Goal: Check status: Check status

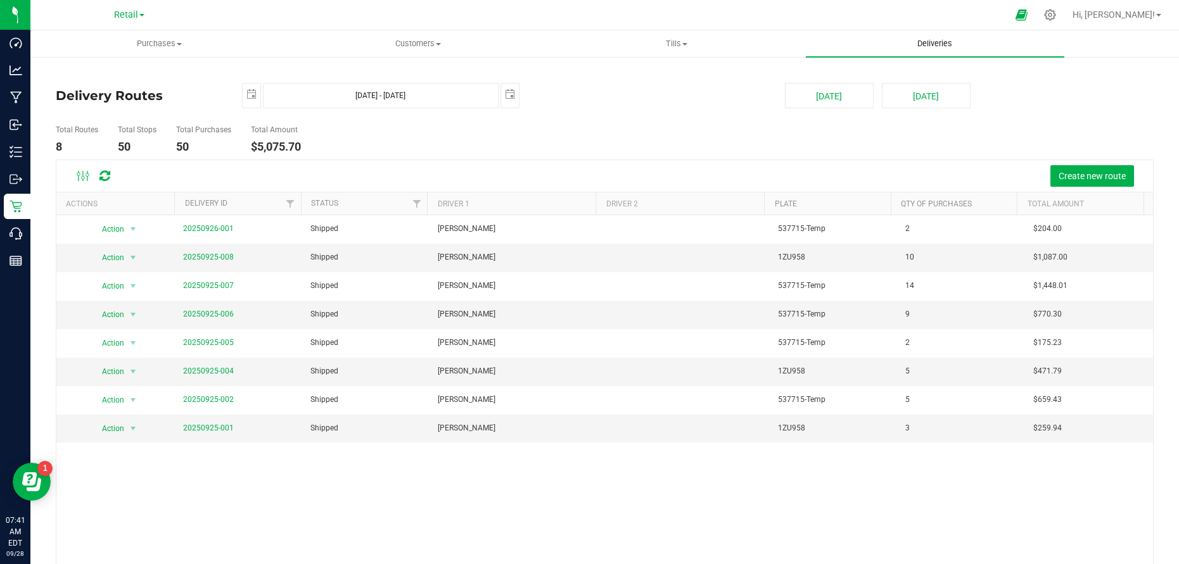
click at [934, 45] on span "Deliveries" at bounding box center [934, 43] width 69 height 11
click at [156, 45] on span "Purchases" at bounding box center [159, 43] width 257 height 11
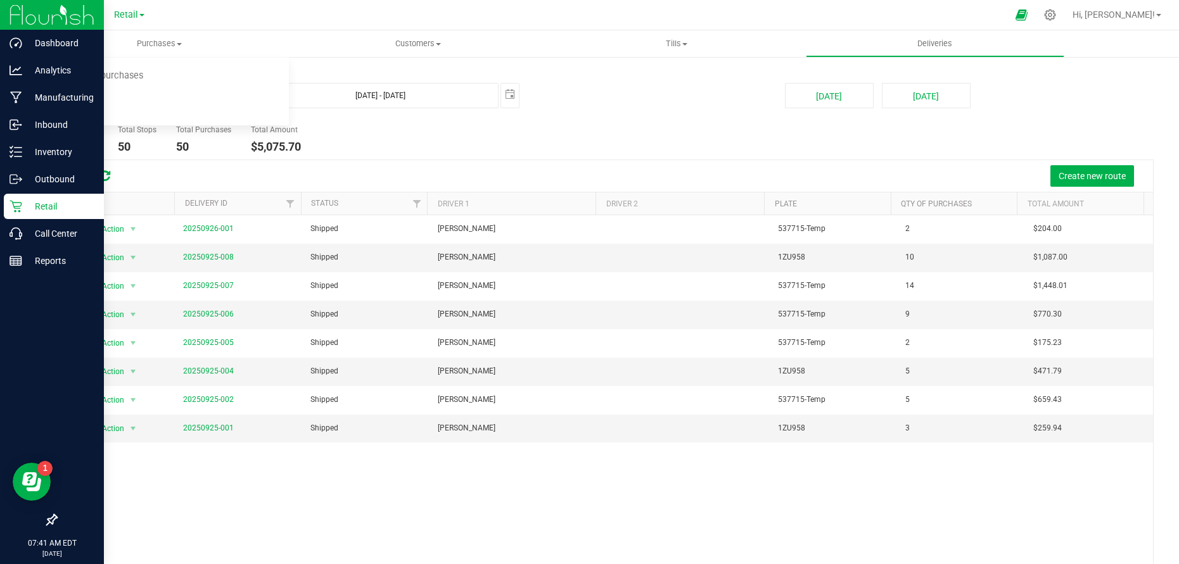
click at [42, 206] on p "Retail" at bounding box center [60, 206] width 76 height 15
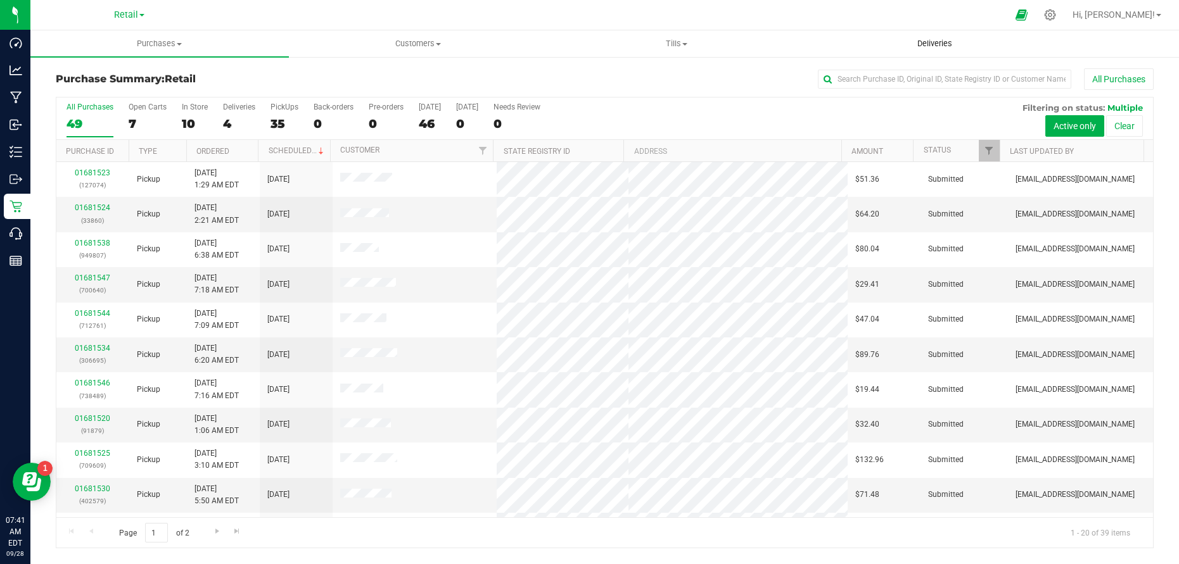
click at [935, 44] on span "Deliveries" at bounding box center [934, 43] width 69 height 11
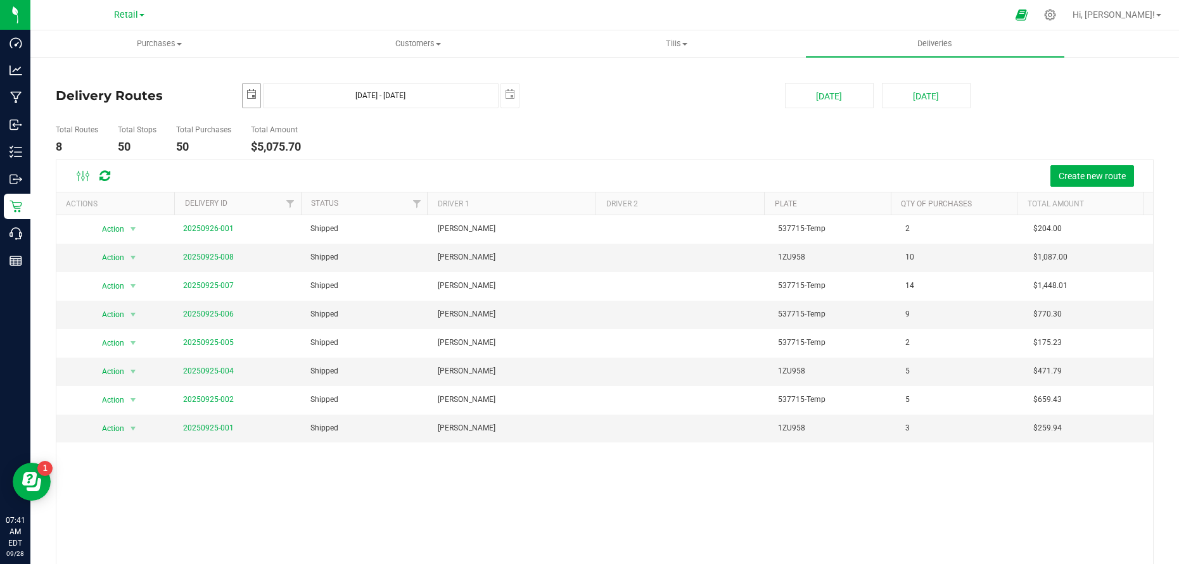
click at [248, 93] on span "select" at bounding box center [251, 94] width 10 height 10
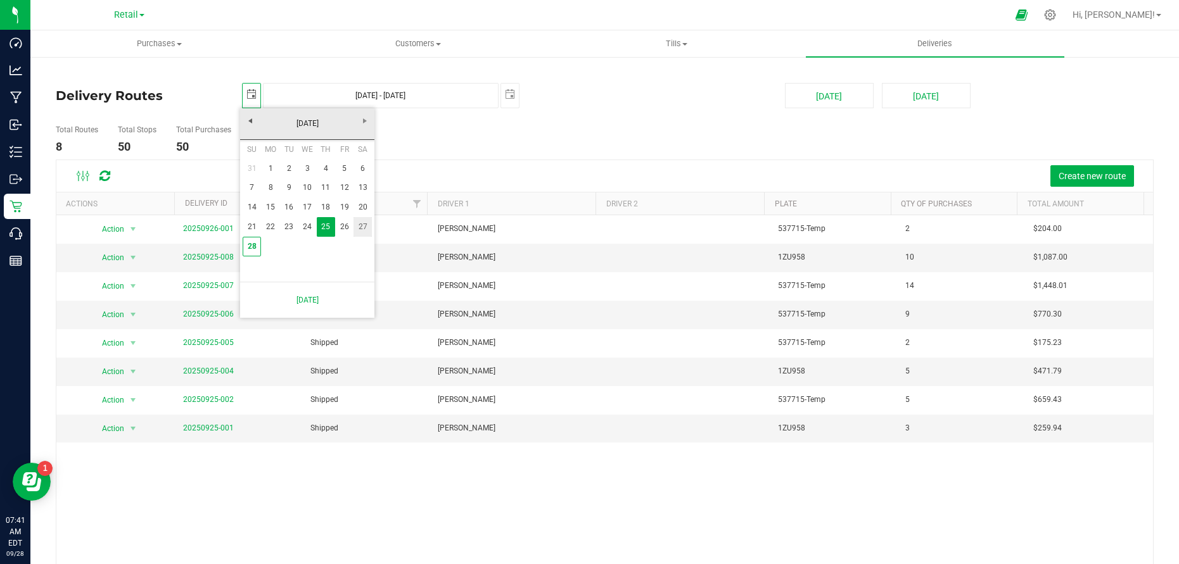
click at [361, 227] on link "27" at bounding box center [363, 227] width 18 height 20
type input "[DATE]"
type input "[DATE] - [DATE]"
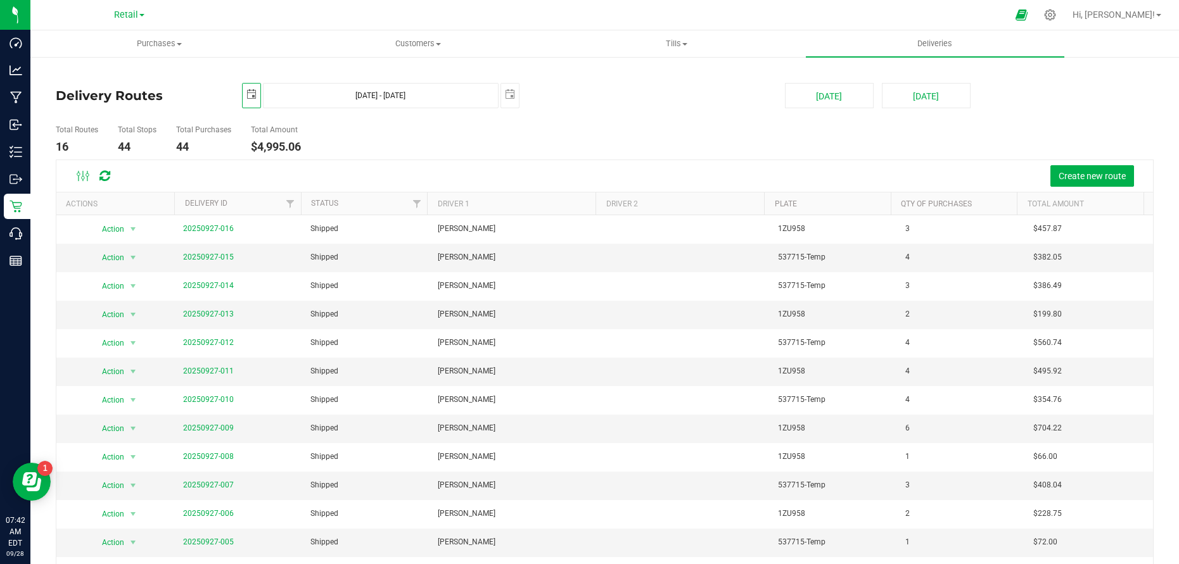
click at [250, 96] on span "select" at bounding box center [251, 94] width 10 height 10
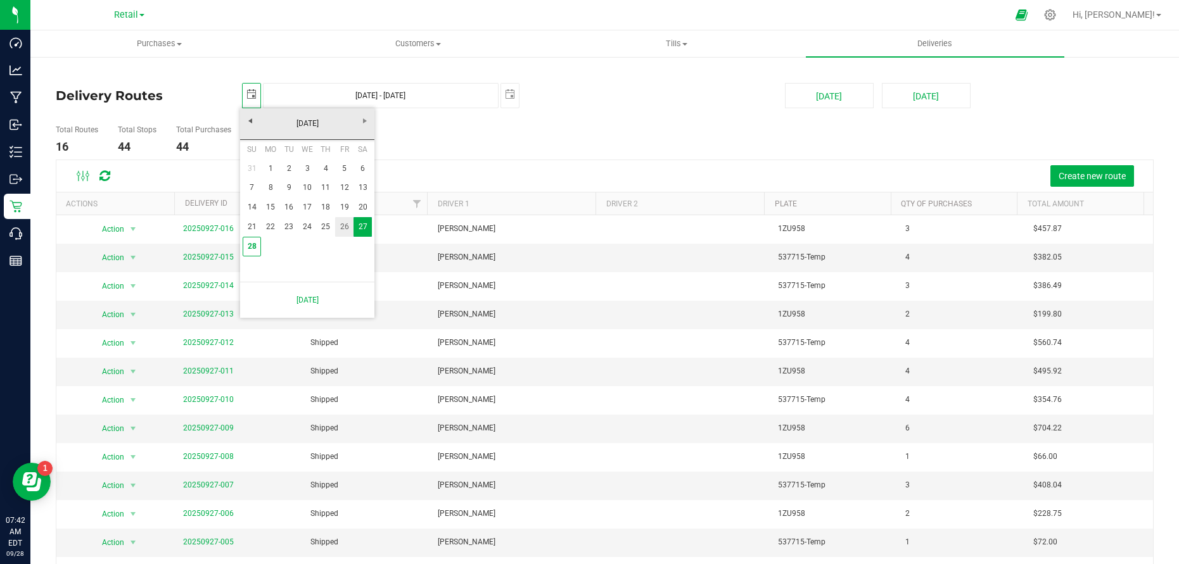
click at [341, 231] on link "26" at bounding box center [344, 227] width 18 height 20
type input "[DATE]"
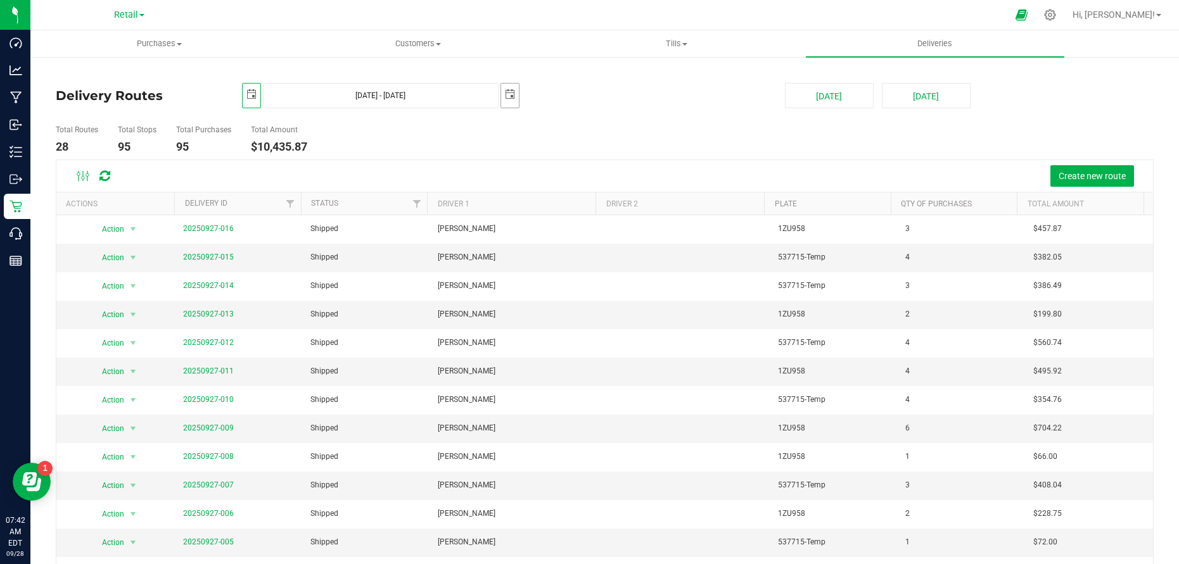
click at [509, 100] on span "select" at bounding box center [510, 95] width 18 height 22
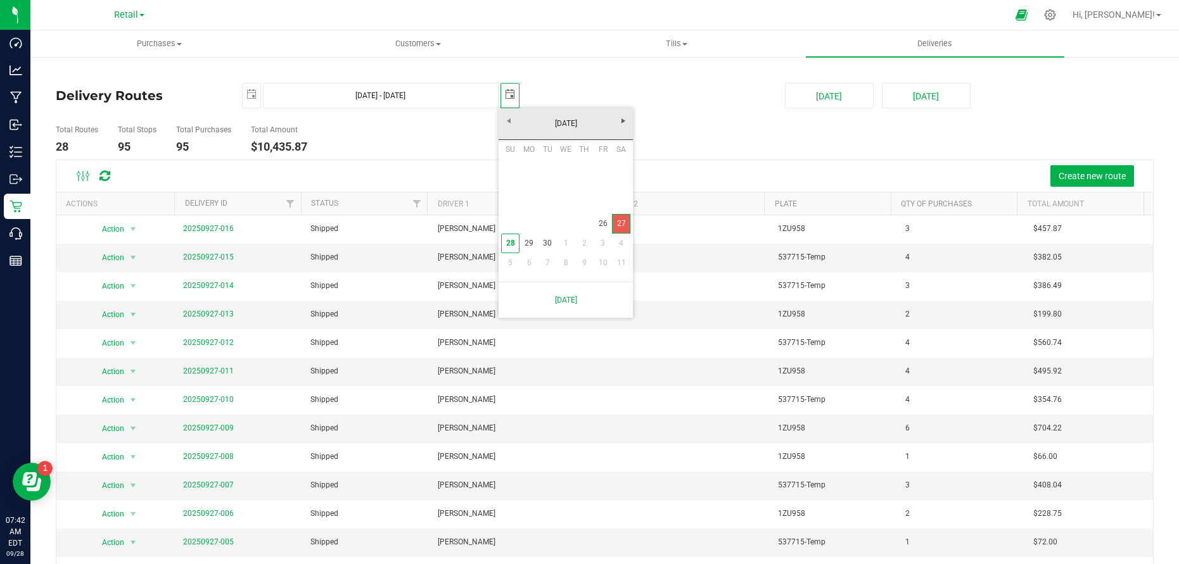
click at [621, 221] on link "27" at bounding box center [621, 224] width 18 height 20
click at [502, 88] on span "select" at bounding box center [510, 95] width 18 height 22
click at [601, 221] on link "26" at bounding box center [603, 224] width 18 height 20
type input "[DATE] - [DATE]"
type input "[DATE]"
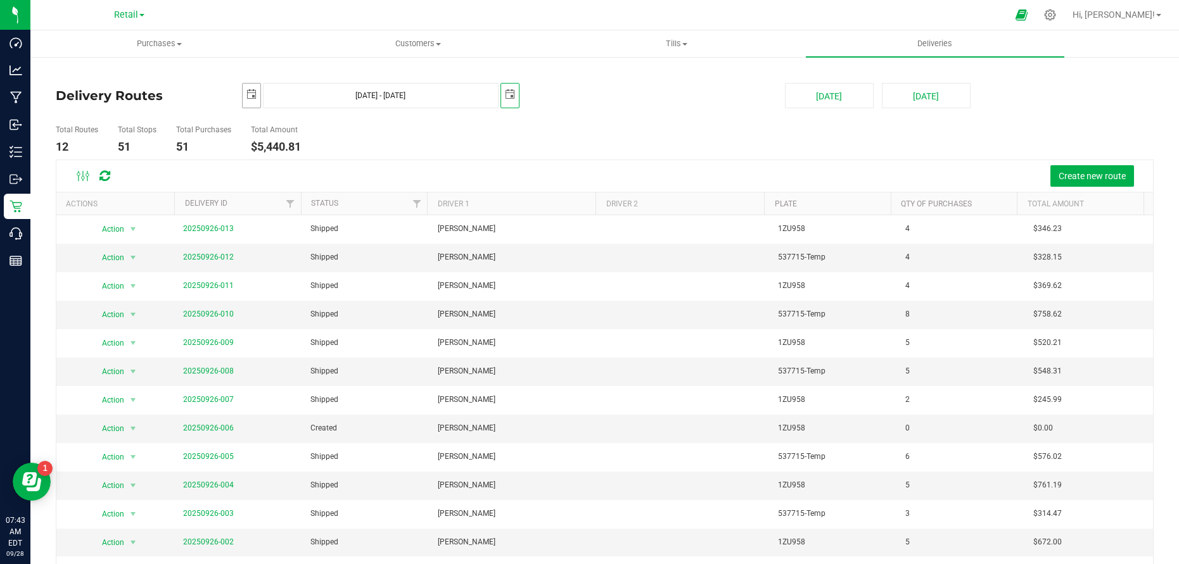
click at [253, 96] on span "select" at bounding box center [251, 94] width 10 height 10
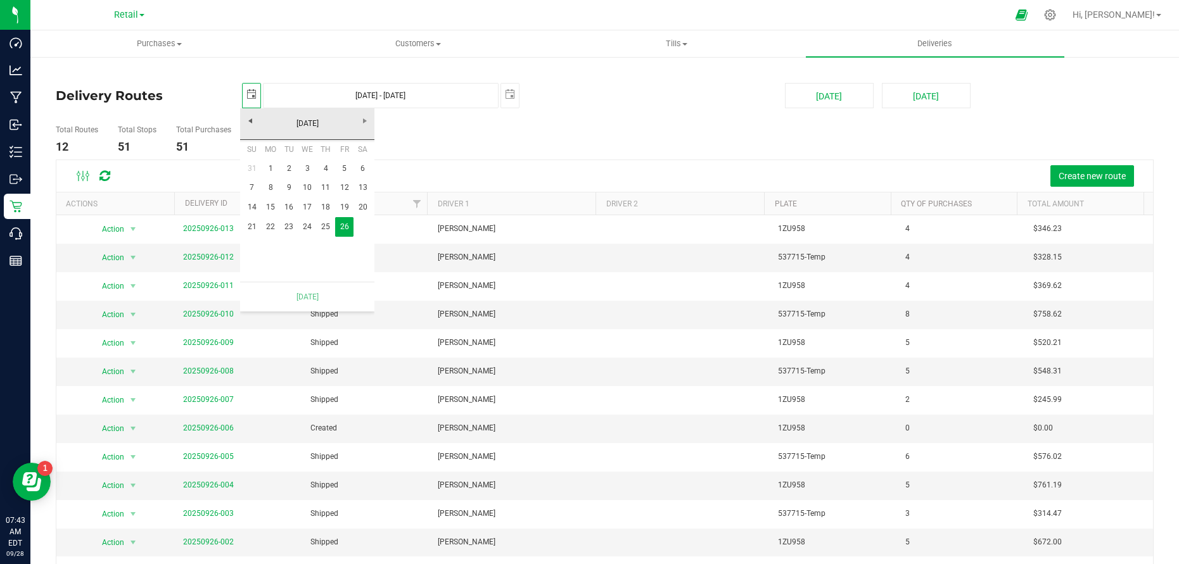
scroll to position [0, 32]
click at [325, 224] on link "25" at bounding box center [326, 227] width 18 height 20
type input "[DATE] - [DATE]"
type input "[DATE]"
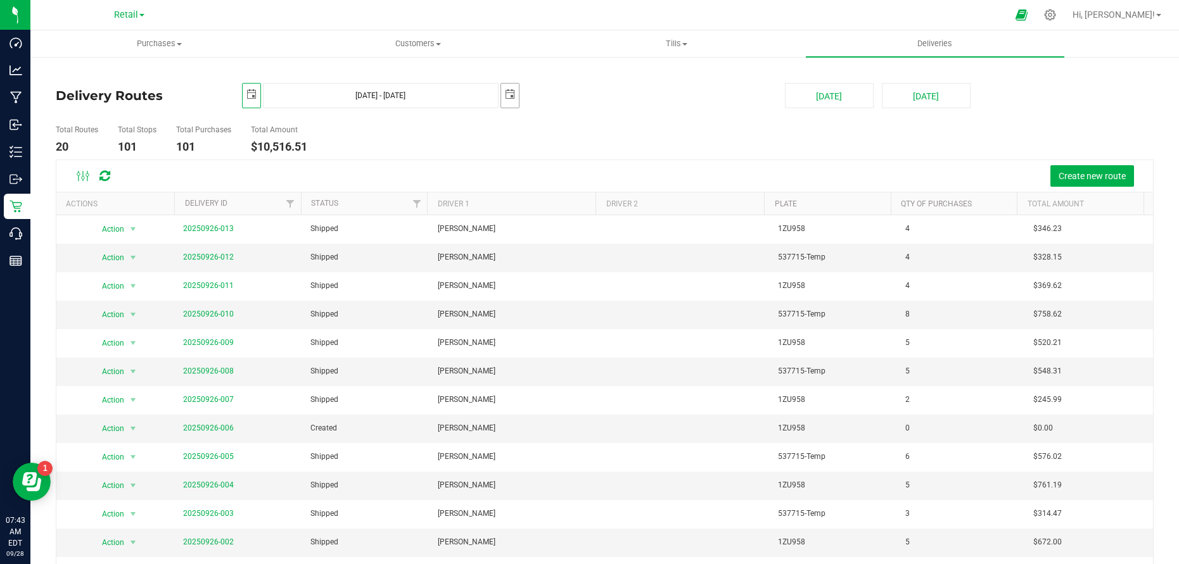
click at [507, 91] on span "select" at bounding box center [510, 94] width 10 height 10
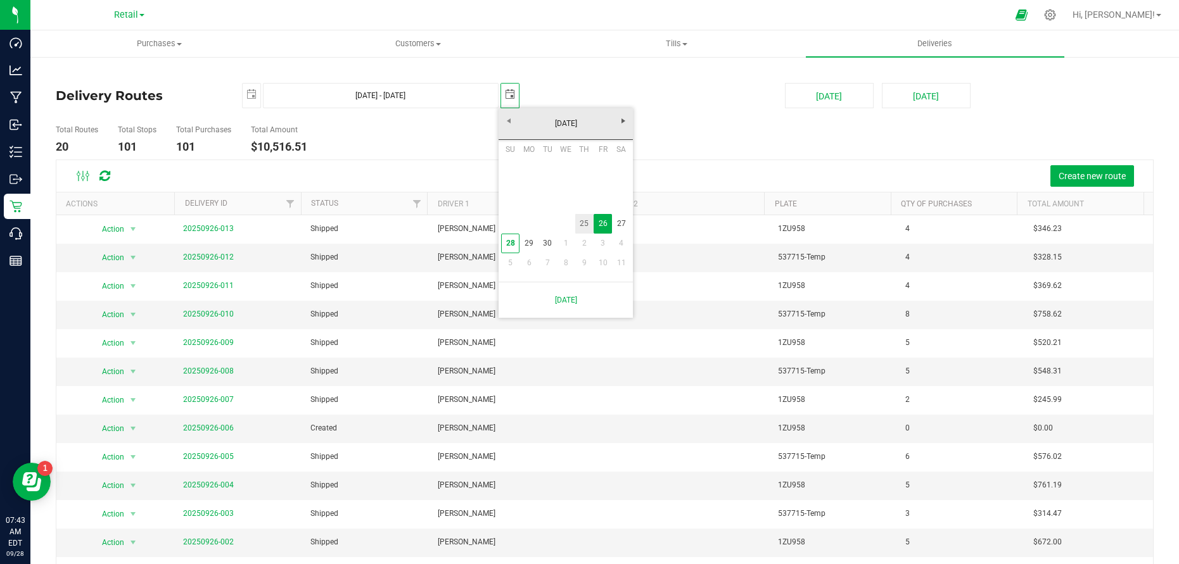
click at [584, 222] on link "25" at bounding box center [584, 224] width 18 height 20
type input "[DATE] - [DATE]"
type input "[DATE]"
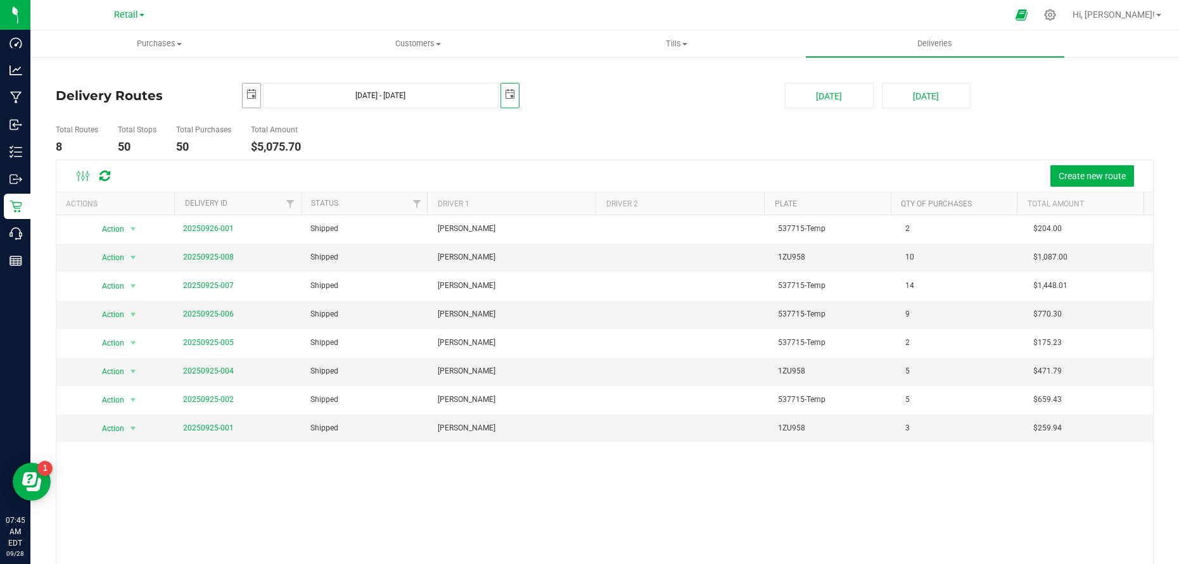
click at [249, 97] on span "select" at bounding box center [251, 94] width 10 height 10
click at [488, 143] on ul "Total Routes 8 Total Stops 50 Total Purchases 50 Total Amount $5,075.70" at bounding box center [417, 140] width 729 height 40
click at [247, 101] on span "select" at bounding box center [252, 95] width 18 height 22
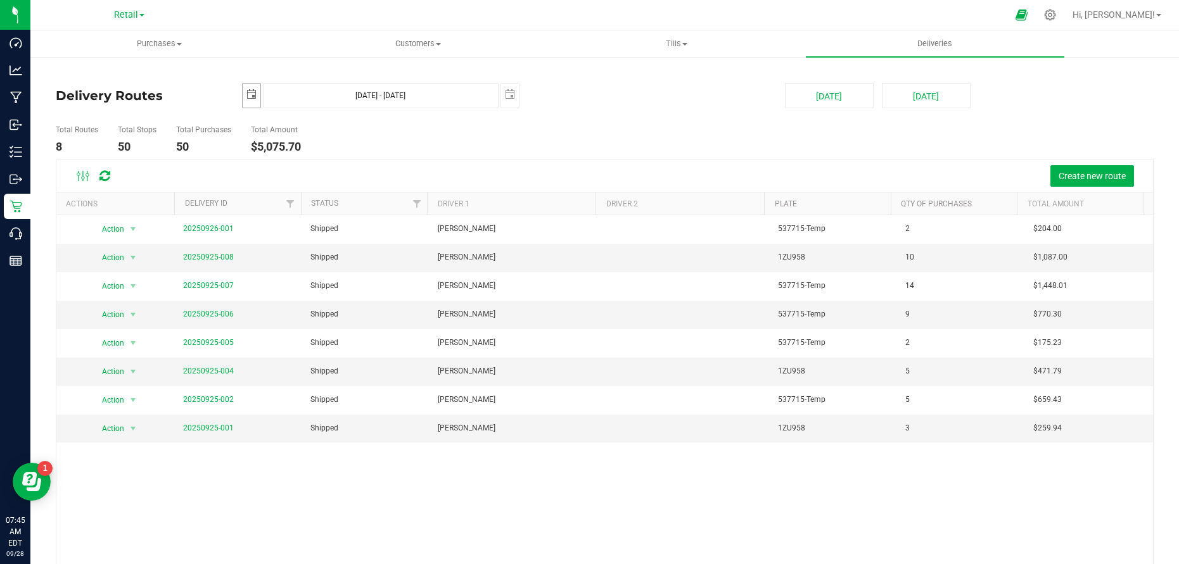
scroll to position [0, 32]
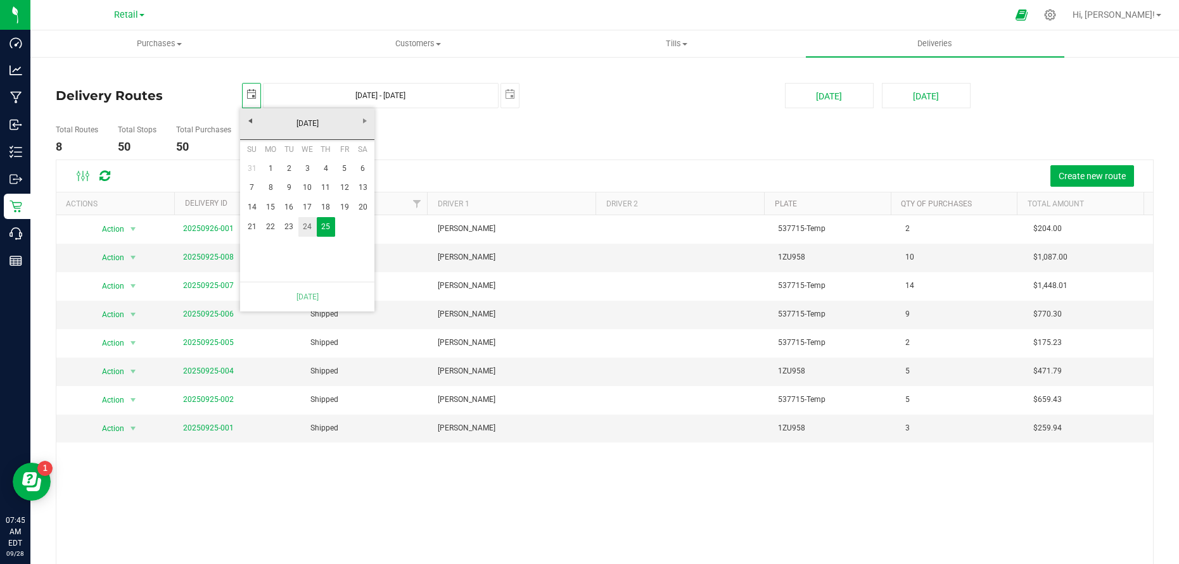
click at [307, 227] on link "24" at bounding box center [307, 227] width 18 height 20
type input "[DATE] - [DATE]"
type input "[DATE]"
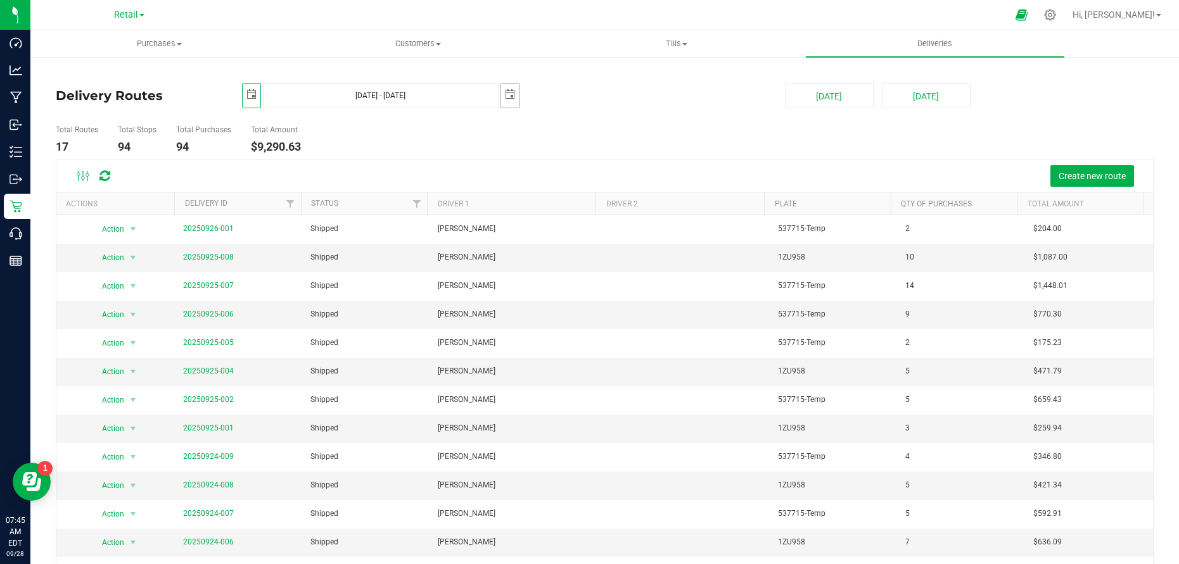
click at [507, 98] on span "select" at bounding box center [510, 94] width 10 height 10
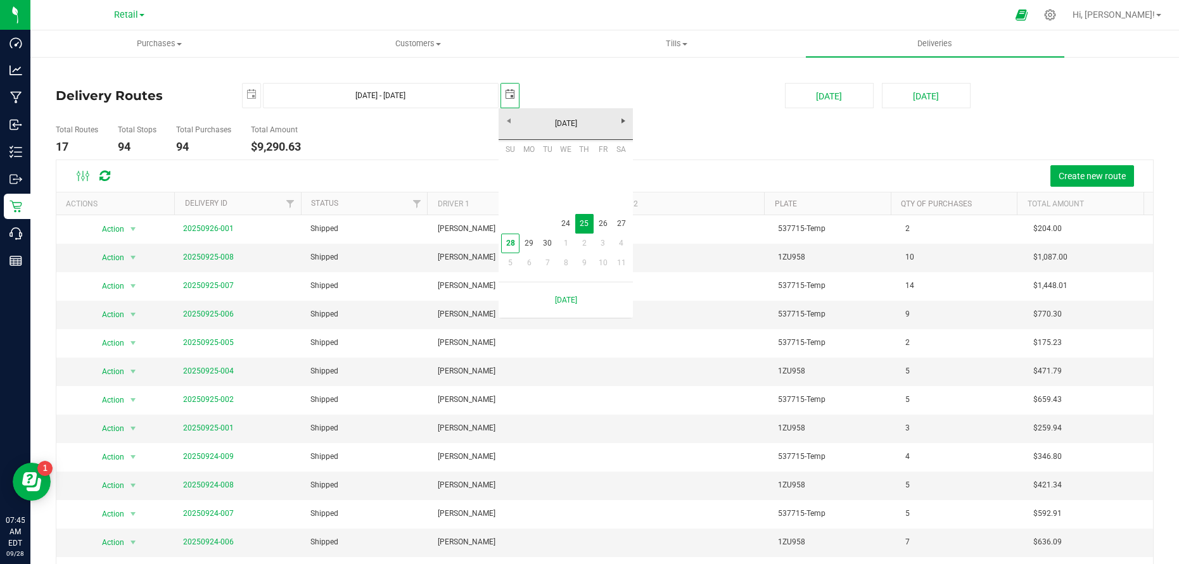
scroll to position [0, 32]
click at [568, 226] on link "24" at bounding box center [566, 224] width 18 height 20
type input "[DATE] - [DATE]"
type input "[DATE]"
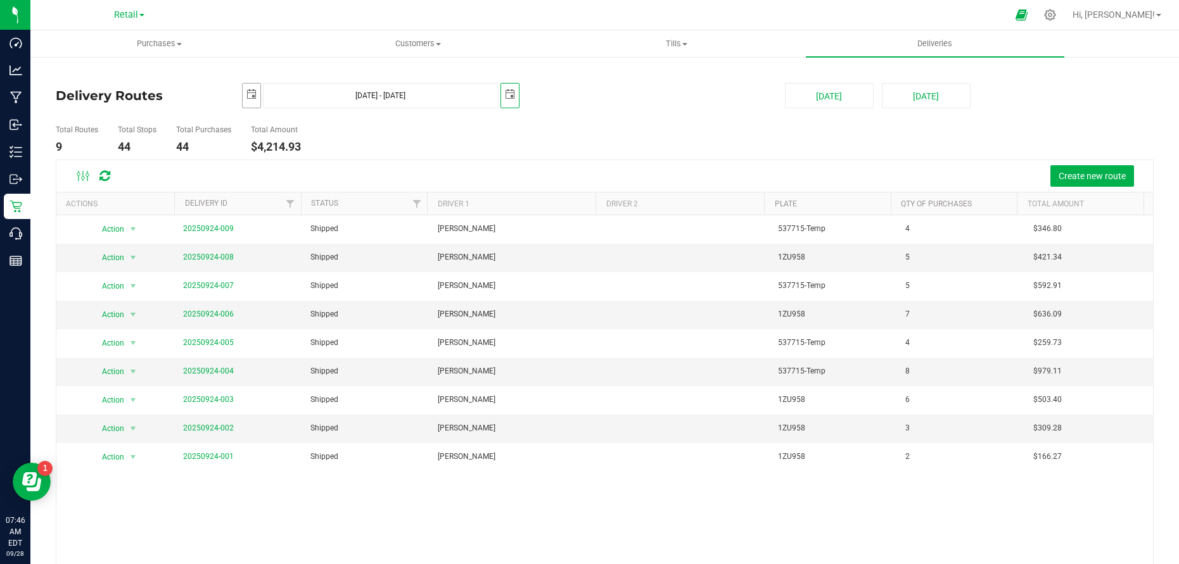
click at [253, 92] on span "select" at bounding box center [251, 94] width 10 height 10
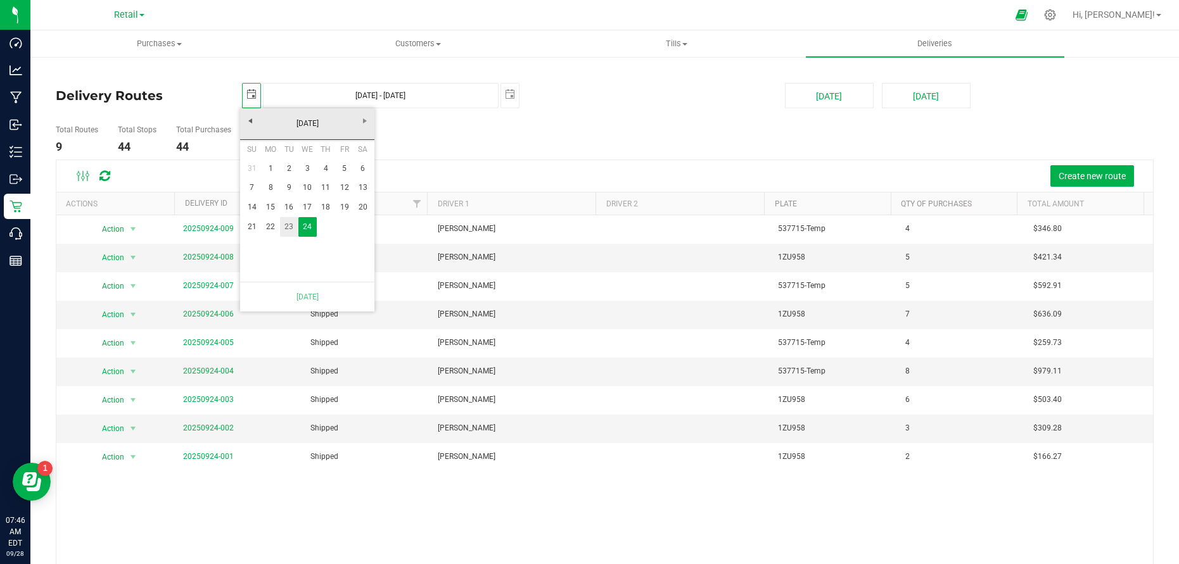
click at [289, 227] on link "23" at bounding box center [289, 227] width 18 height 20
type input "[DATE] - [DATE]"
type input "[DATE]"
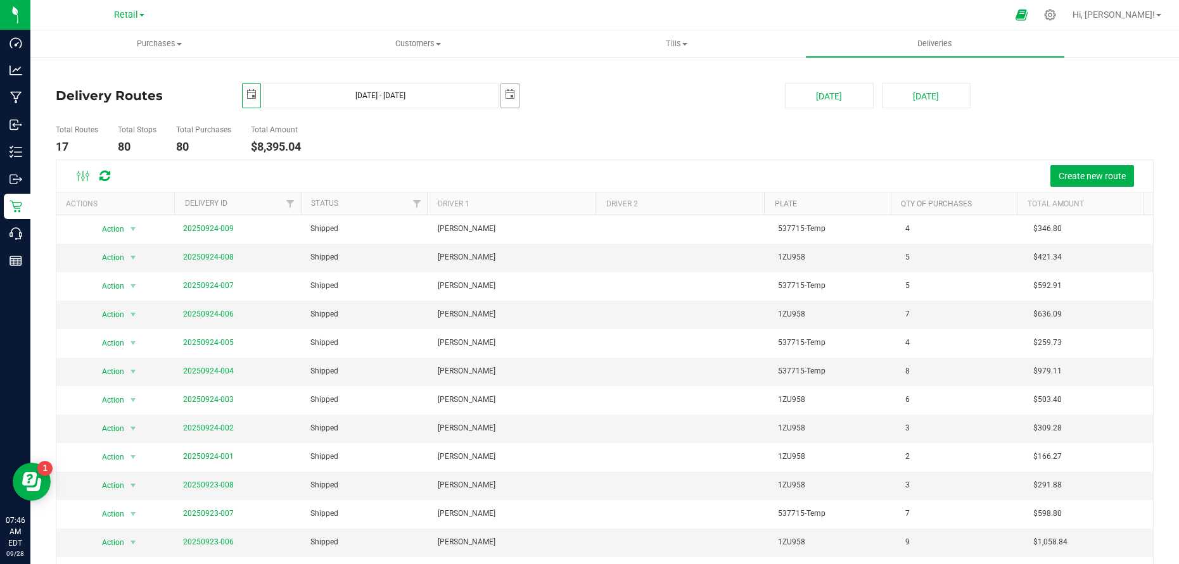
click at [514, 94] on span "select" at bounding box center [510, 95] width 18 height 22
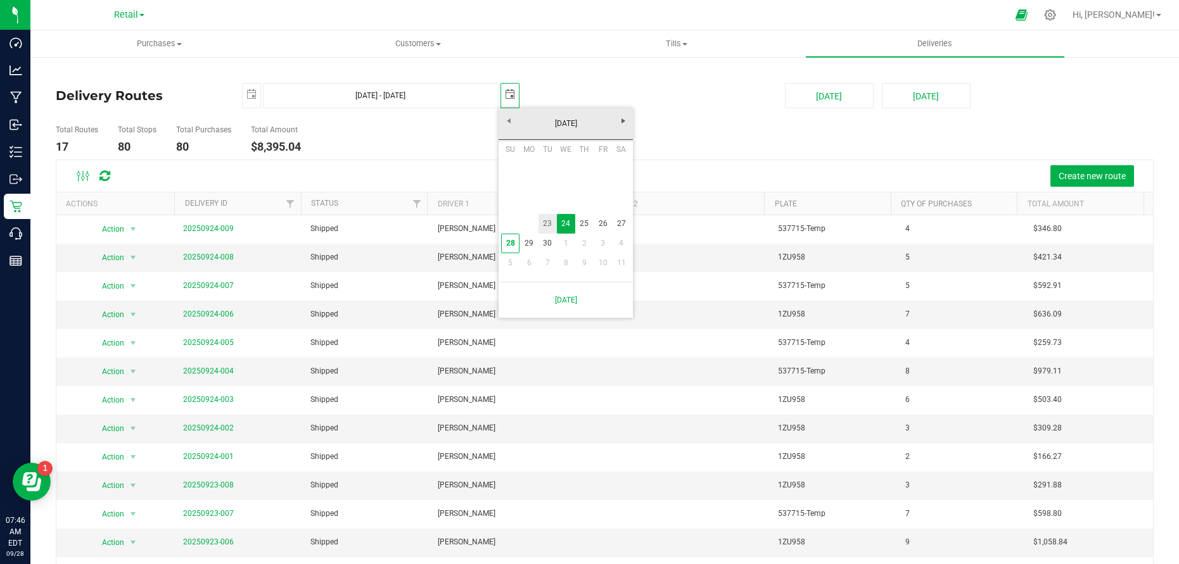
click at [546, 224] on link "23" at bounding box center [547, 224] width 18 height 20
type input "[DATE] - [DATE]"
type input "[DATE]"
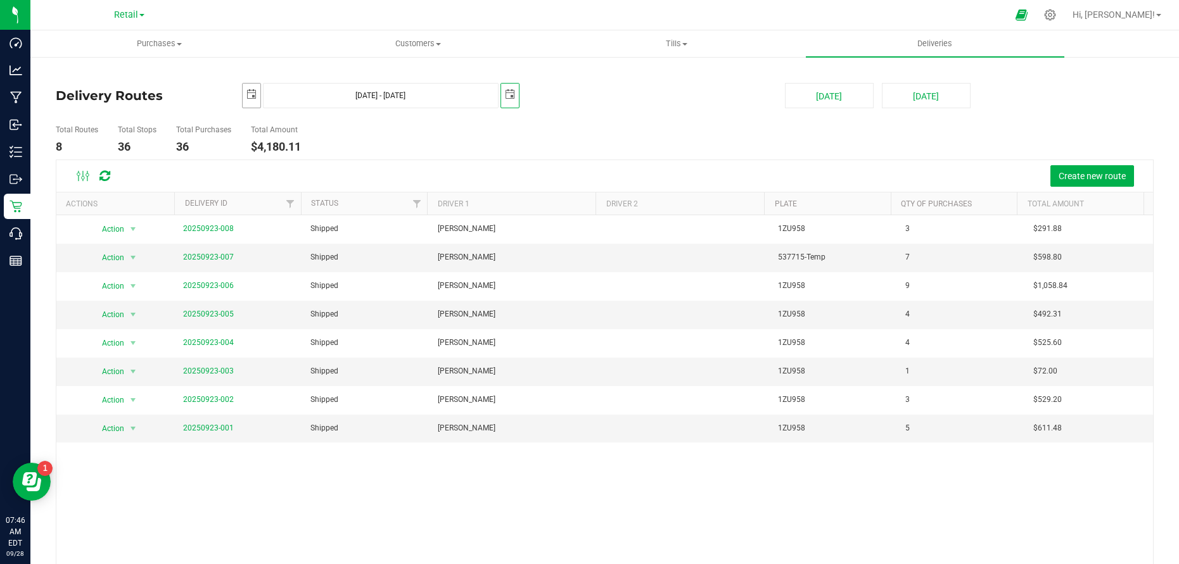
click at [254, 93] on span "select" at bounding box center [251, 94] width 10 height 10
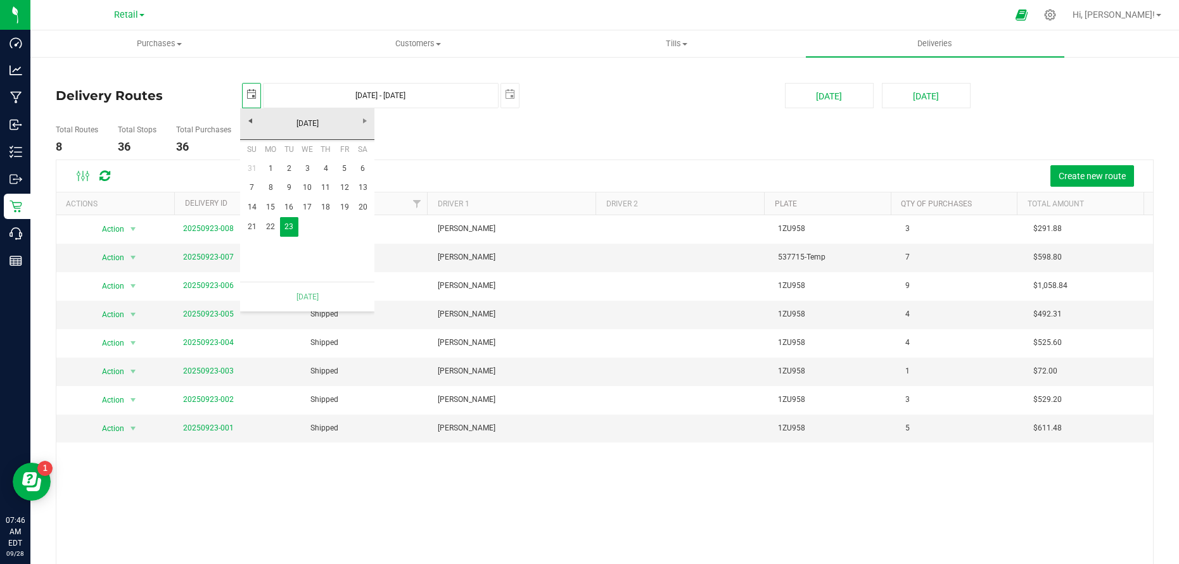
scroll to position [0, 32]
click at [273, 227] on link "22" at bounding box center [270, 227] width 18 height 20
type input "[DATE] - [DATE]"
type input "[DATE]"
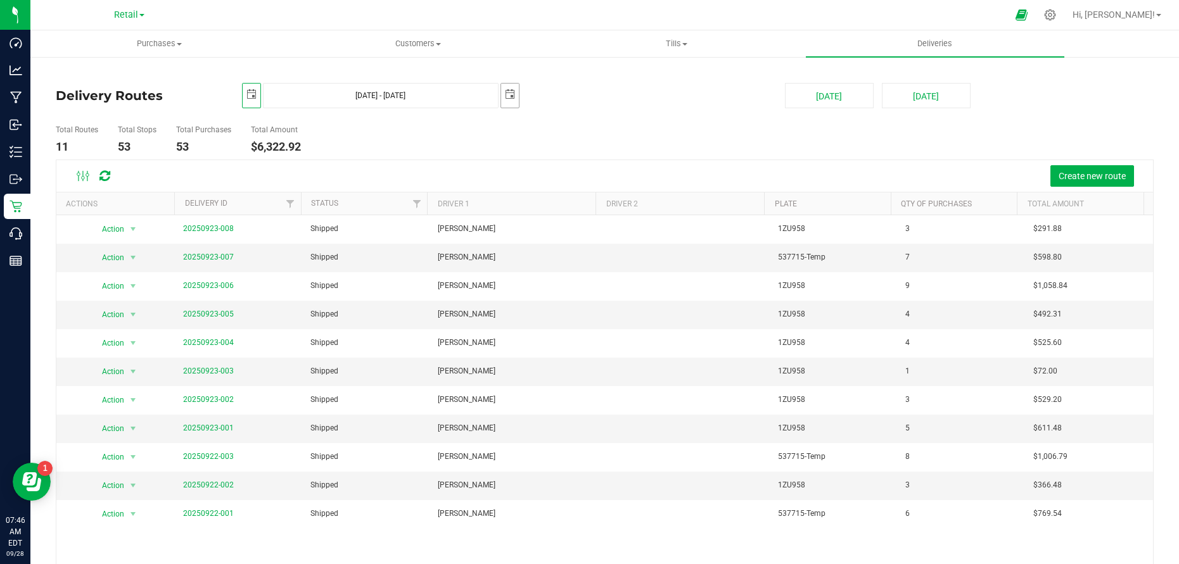
click at [511, 88] on span "select" at bounding box center [510, 95] width 18 height 22
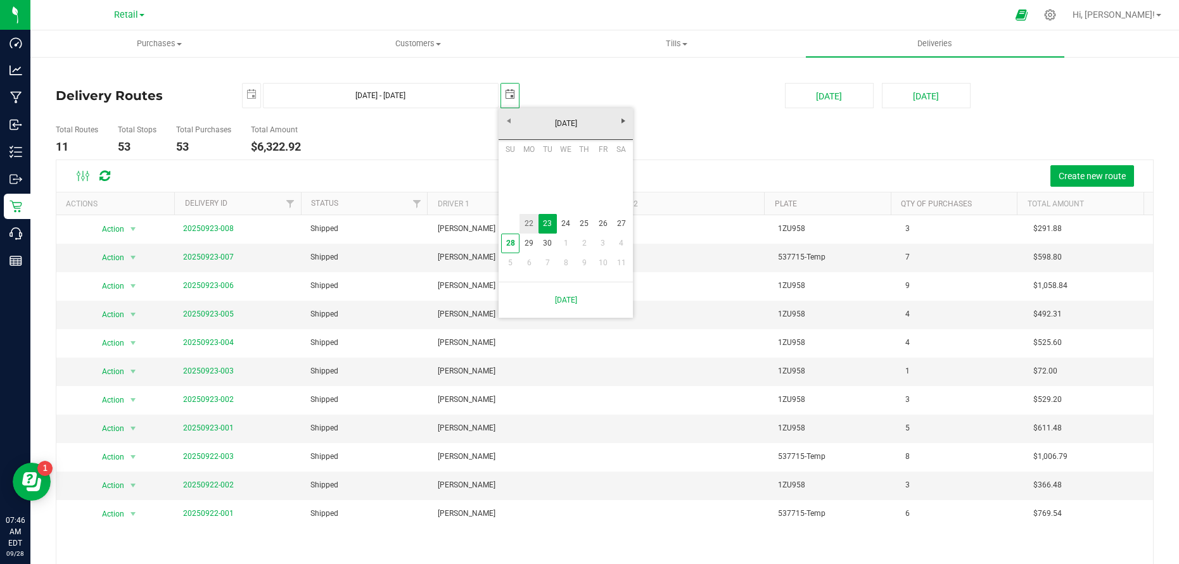
click at [527, 221] on link "22" at bounding box center [528, 224] width 18 height 20
type input "[DATE] - [DATE]"
type input "[DATE]"
